Goal: Navigation & Orientation: Find specific page/section

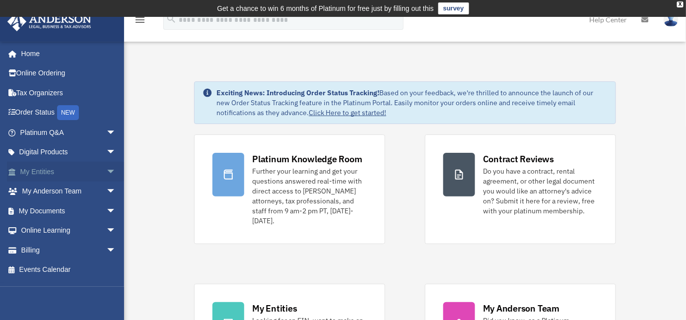
click at [40, 171] on link "My Entities arrow_drop_down" at bounding box center [69, 172] width 124 height 20
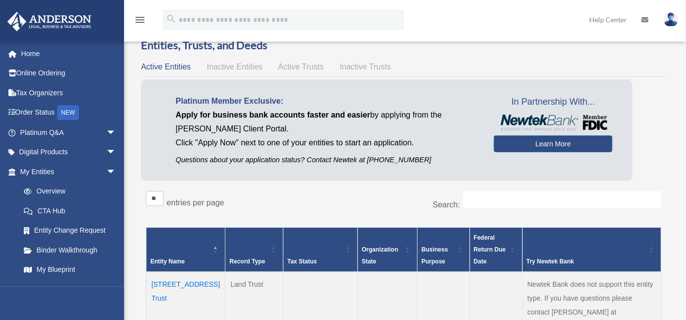
scroll to position [135, 0]
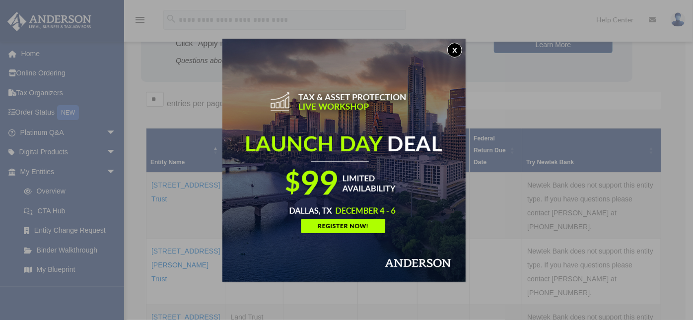
click at [459, 52] on button "x" at bounding box center [454, 50] width 15 height 15
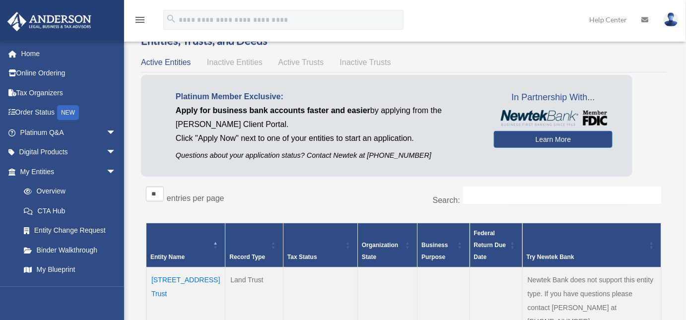
scroll to position [0, 0]
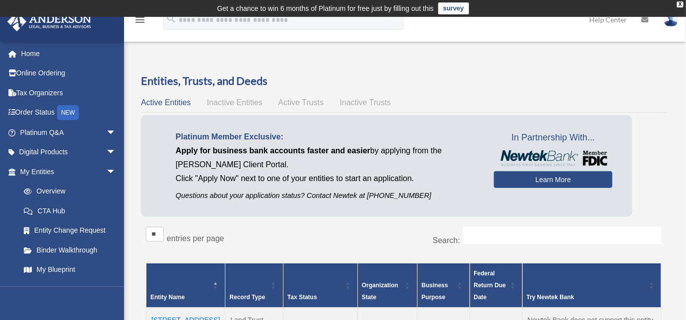
click at [354, 103] on span "Inactive Trusts" at bounding box center [365, 102] width 51 height 8
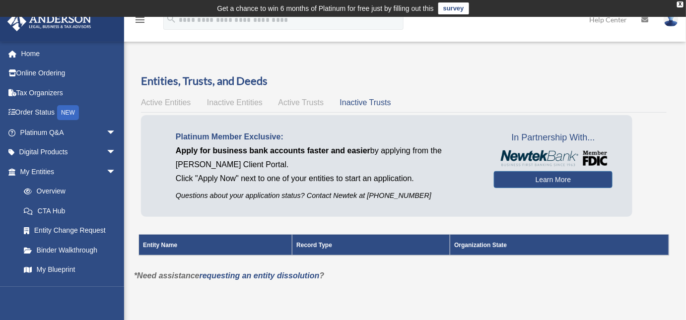
click at [316, 103] on span "Active Trusts" at bounding box center [301, 102] width 46 height 8
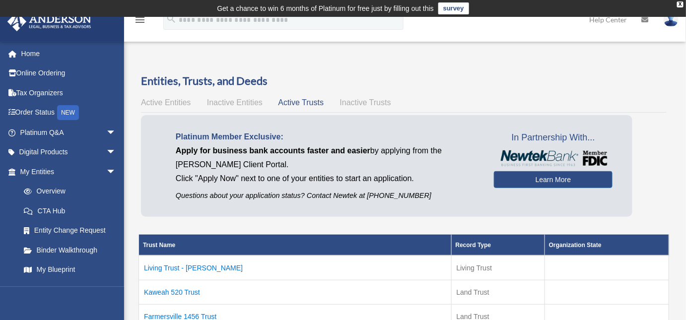
click at [248, 102] on span "Inactive Entities" at bounding box center [235, 102] width 56 height 8
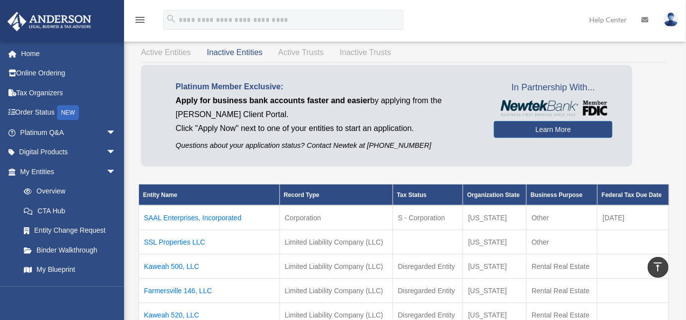
scroll to position [7, 0]
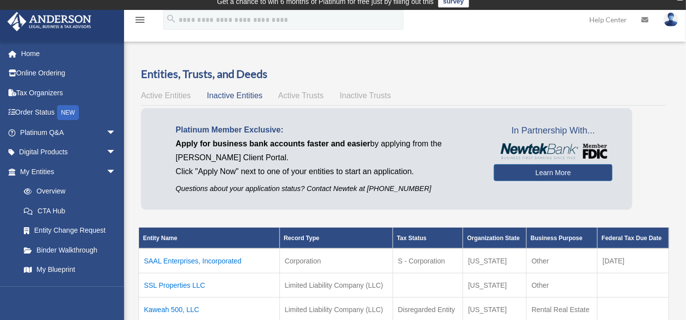
click at [174, 89] on div "Active Entities Inactive Entities Active Trusts Inactive Trusts" at bounding box center [404, 96] width 526 height 14
click at [173, 91] on span "Active Entities" at bounding box center [166, 95] width 50 height 8
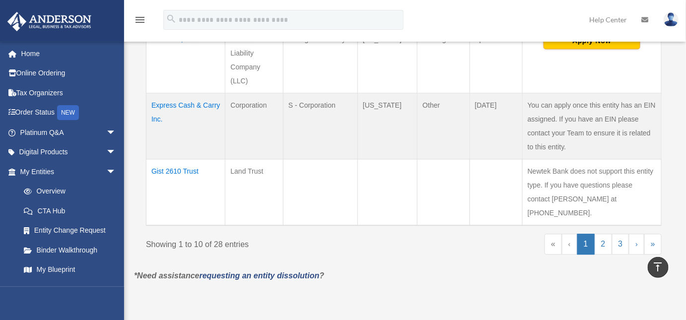
scroll to position [728, 0]
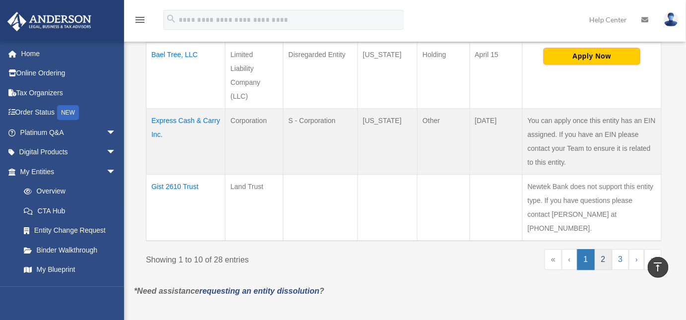
click at [606, 249] on link "2" at bounding box center [603, 259] width 17 height 21
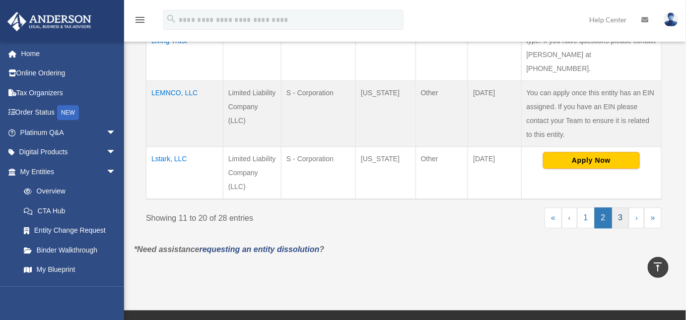
click at [618, 207] on link "3" at bounding box center [620, 217] width 17 height 21
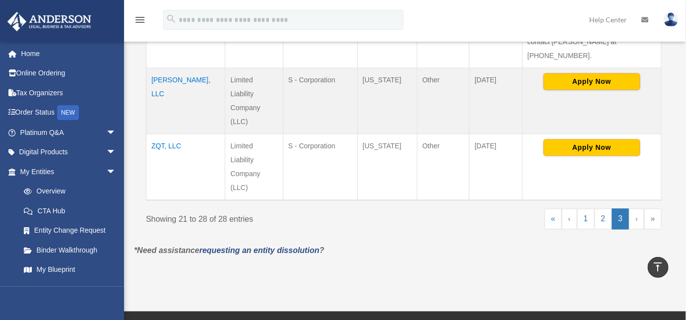
scroll to position [533, 0]
